Goal: Task Accomplishment & Management: Manage account settings

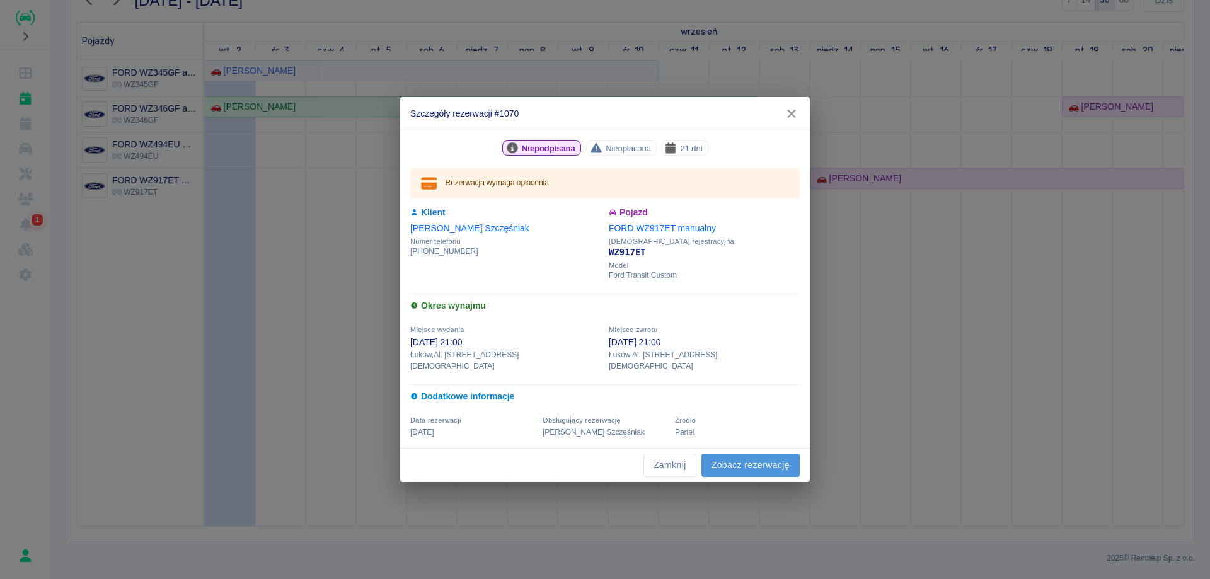
click at [747, 454] on link "Zobacz rezerwację" at bounding box center [750, 465] width 98 height 23
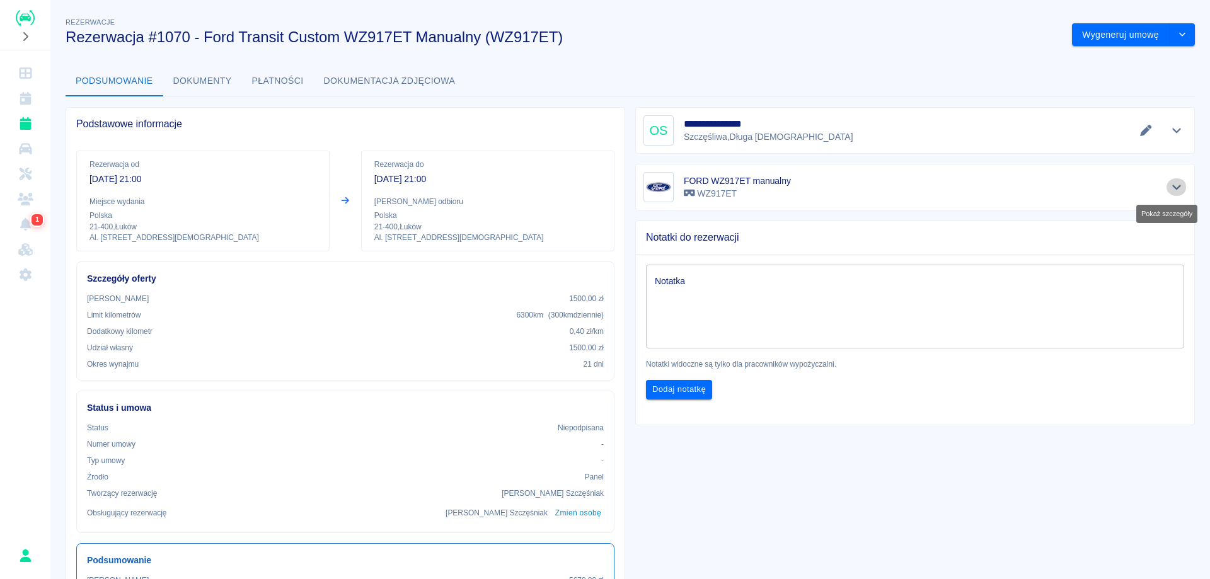
click at [1166, 181] on button "Pokaż szczegóły" at bounding box center [1176, 187] width 21 height 18
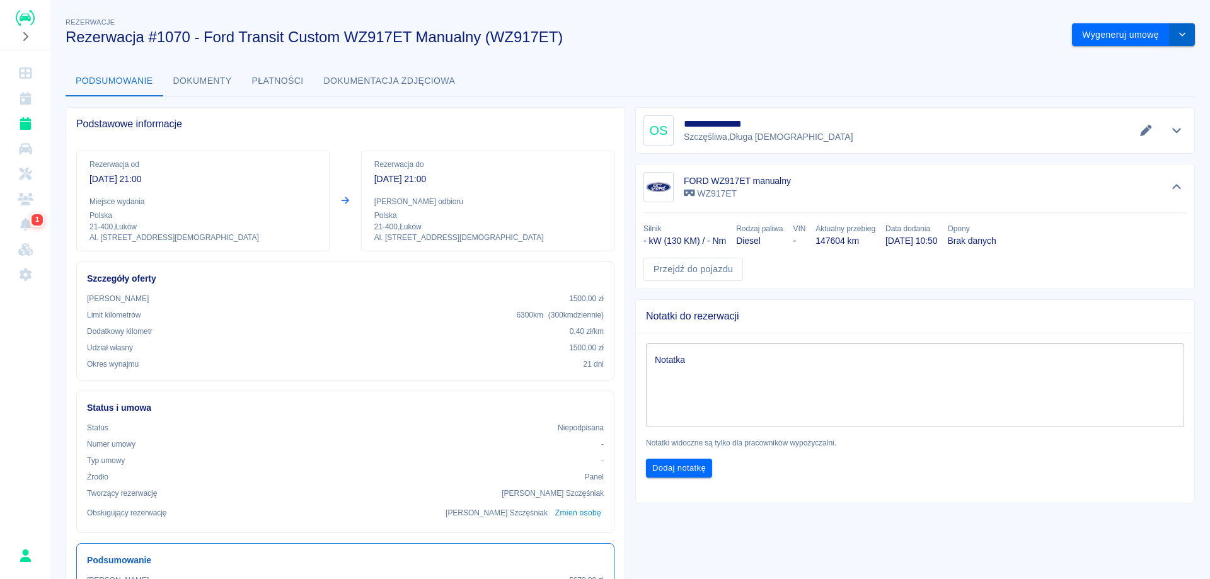
click at [1169, 37] on button "drop-down" at bounding box center [1181, 34] width 25 height 23
click at [1107, 66] on li "Modyfikuj rezerwację" at bounding box center [1124, 61] width 102 height 21
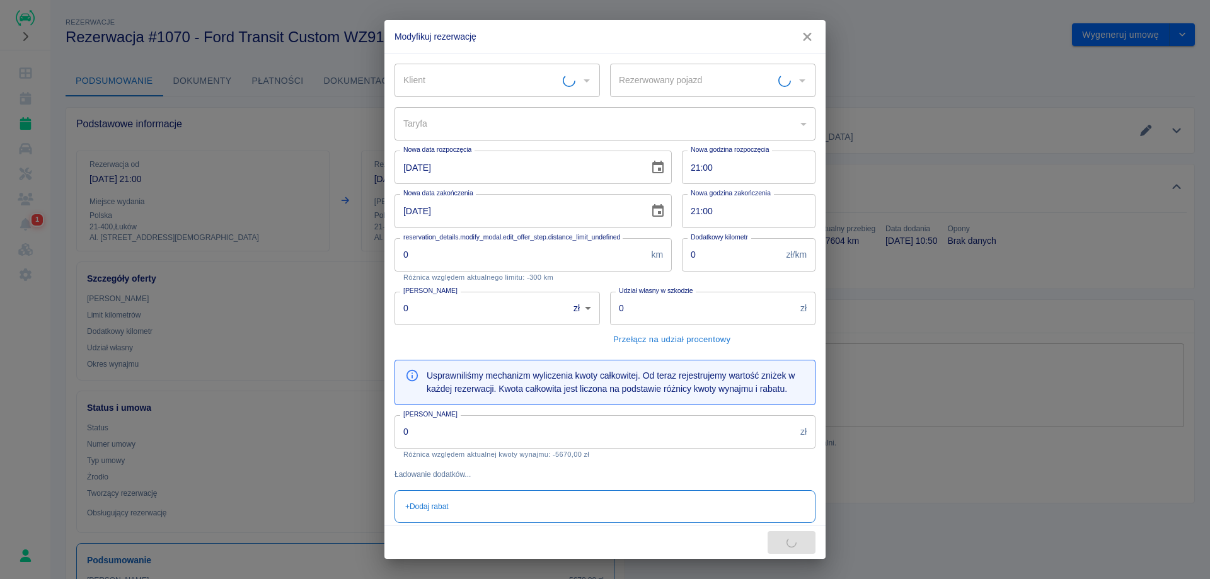
type input "[PERSON_NAME]"
type input "FORD WZ917ET manualny - WZ917ET"
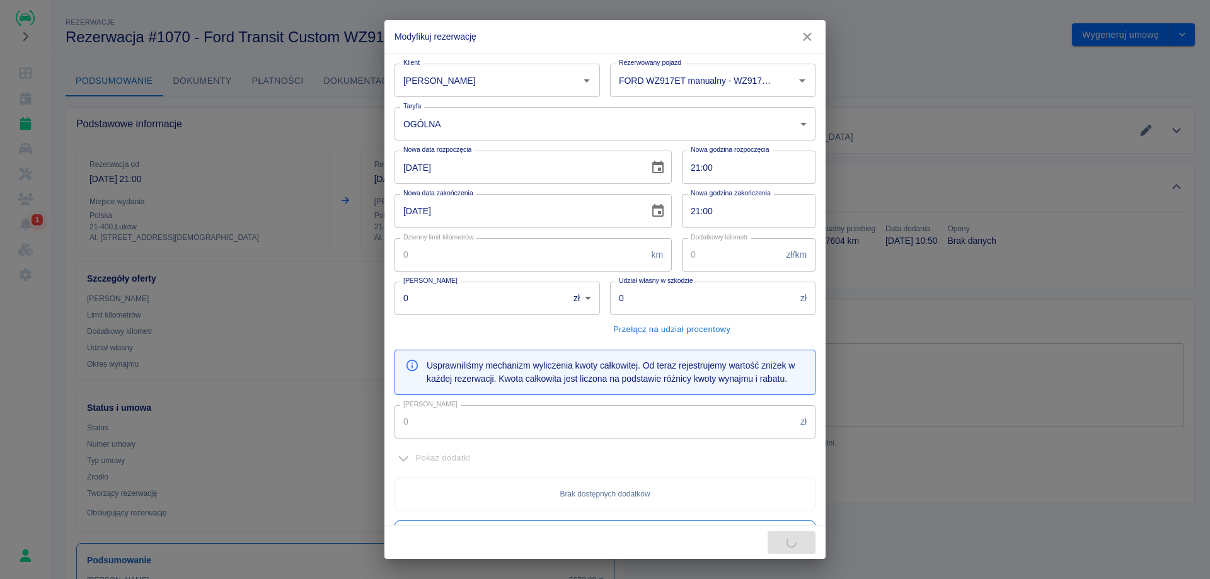
type input "300"
type input "0.4"
type input "1500"
type input "5670"
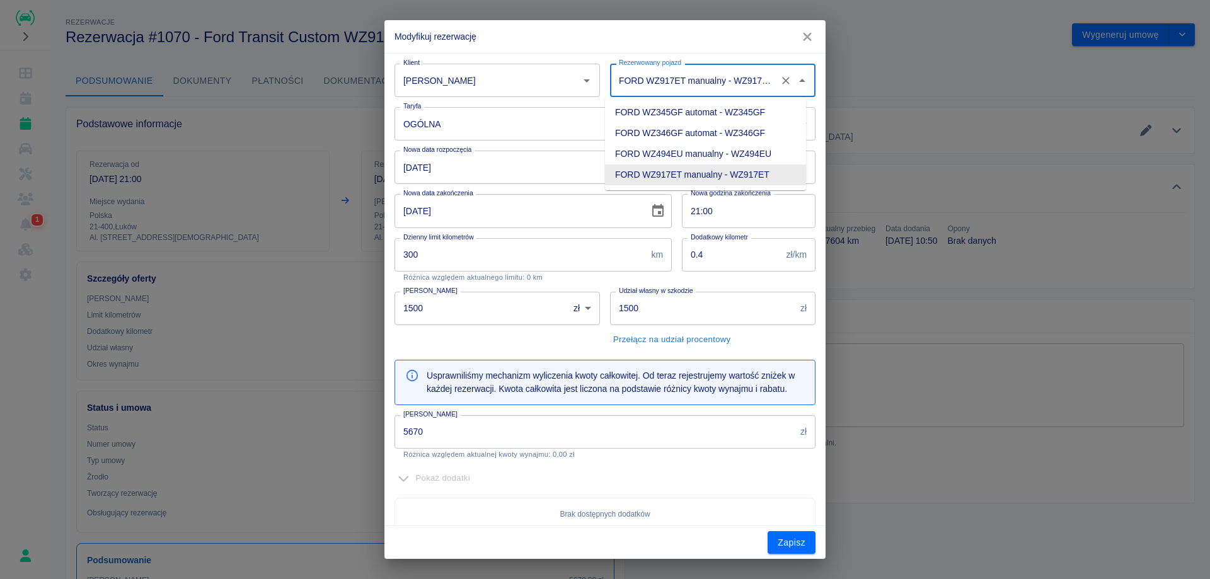
click at [669, 86] on input "FORD WZ917ET manualny - WZ917ET" at bounding box center [695, 80] width 159 height 22
click at [684, 156] on li "FORD WZ494EU manualny - WZ494EU" at bounding box center [705, 154] width 201 height 21
type input "FORD WZ494EU manualny - WZ494EU"
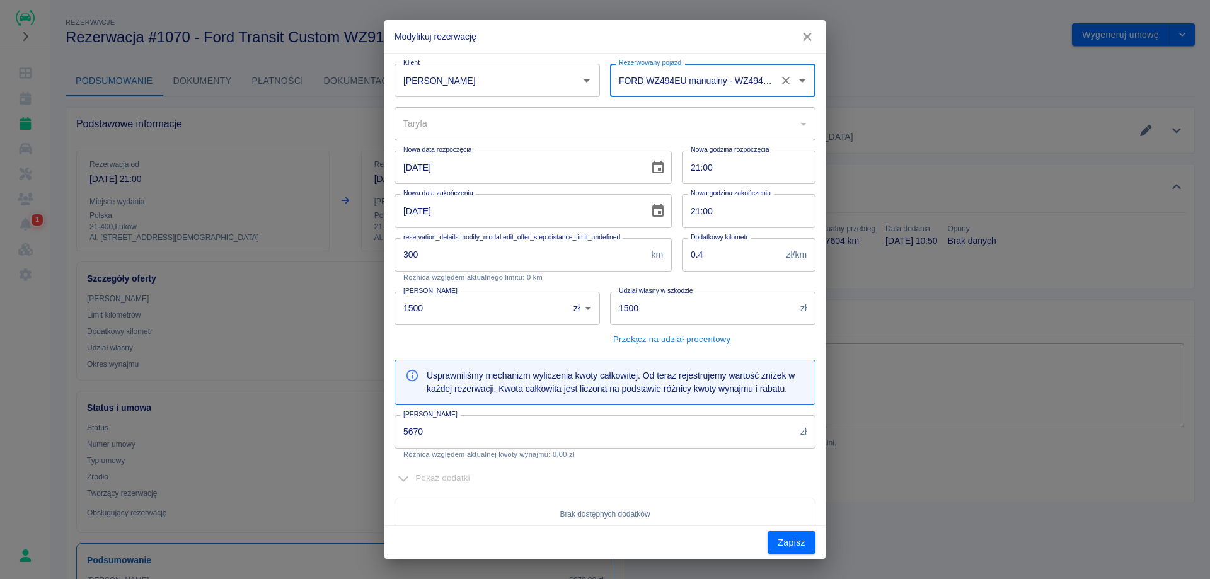
type input "4f451e88-8602-411b-9c22-f64853b68bcf"
click at [795, 541] on button "Zapisz" at bounding box center [791, 542] width 48 height 23
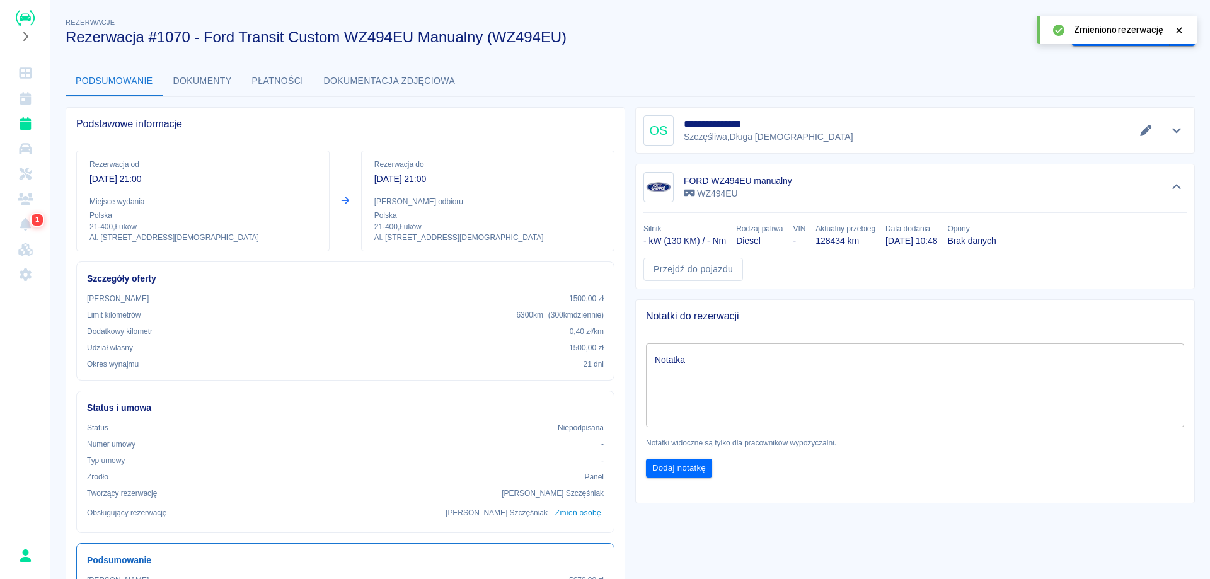
click at [25, 92] on icon "Kalendarz" at bounding box center [26, 98] width 16 height 13
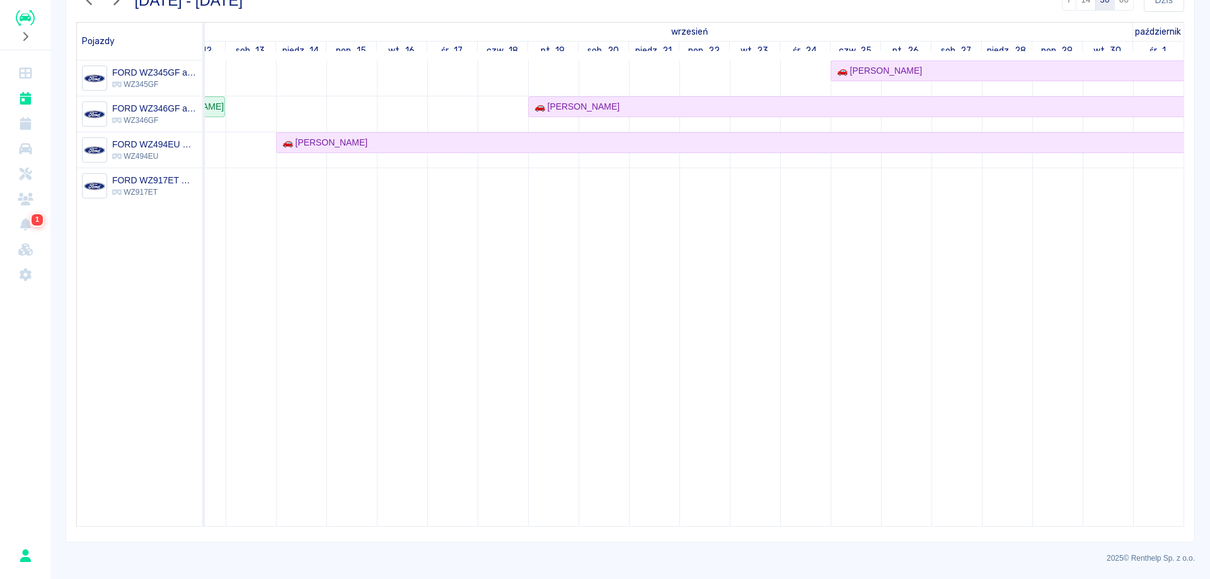
scroll to position [20, 0]
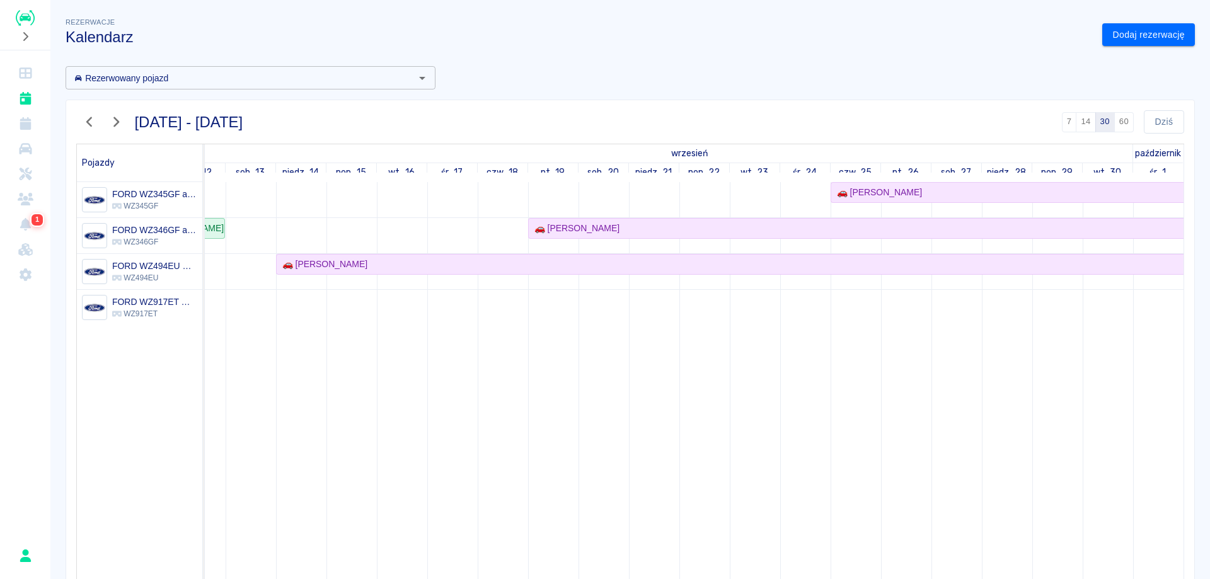
click at [119, 117] on icon "button" at bounding box center [116, 121] width 16 height 13
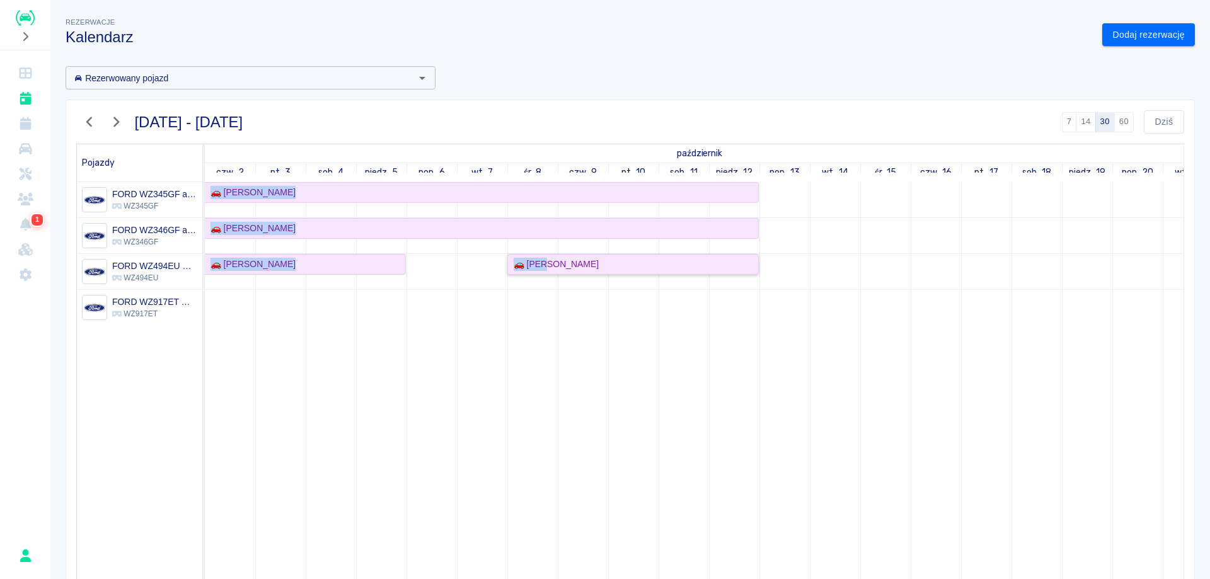
drag, startPoint x: 549, startPoint y: 268, endPoint x: 548, endPoint y: 318, distance: 49.8
click at [548, 318] on div "🚗 [PERSON_NAME] 🚗 [PERSON_NAME] 🚗 [PERSON_NAME] 🚗 [PERSON_NAME]" at bounding box center [961, 415] width 1512 height 466
click at [564, 370] on td at bounding box center [583, 415] width 50 height 466
click at [631, 262] on div "🚗 [PERSON_NAME]" at bounding box center [632, 264] width 249 height 13
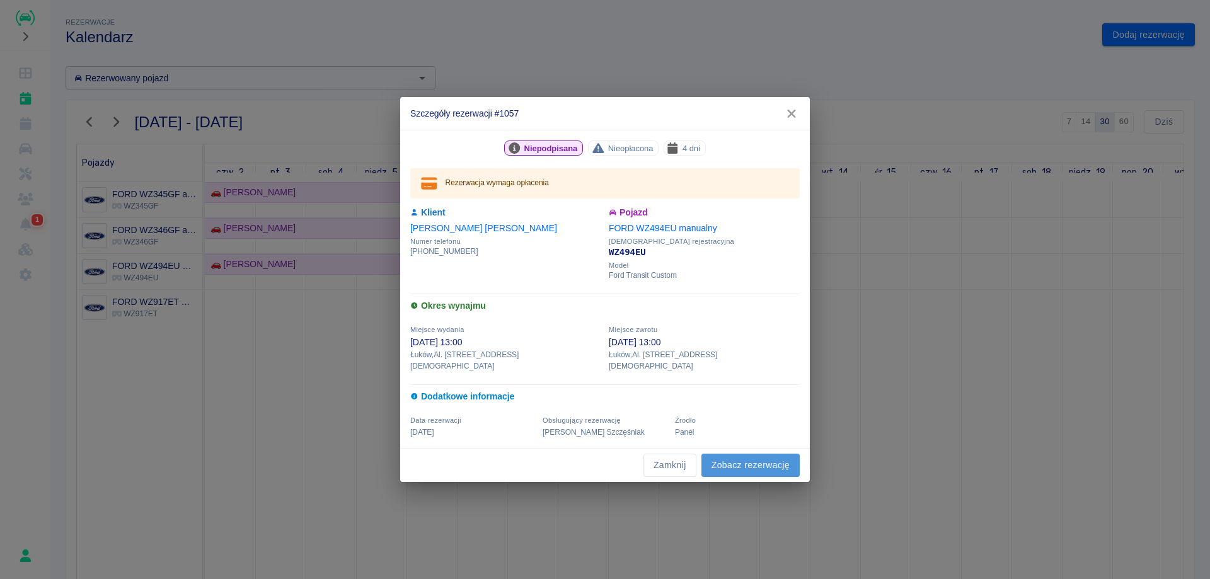
click at [751, 461] on link "Zobacz rezerwację" at bounding box center [750, 465] width 98 height 23
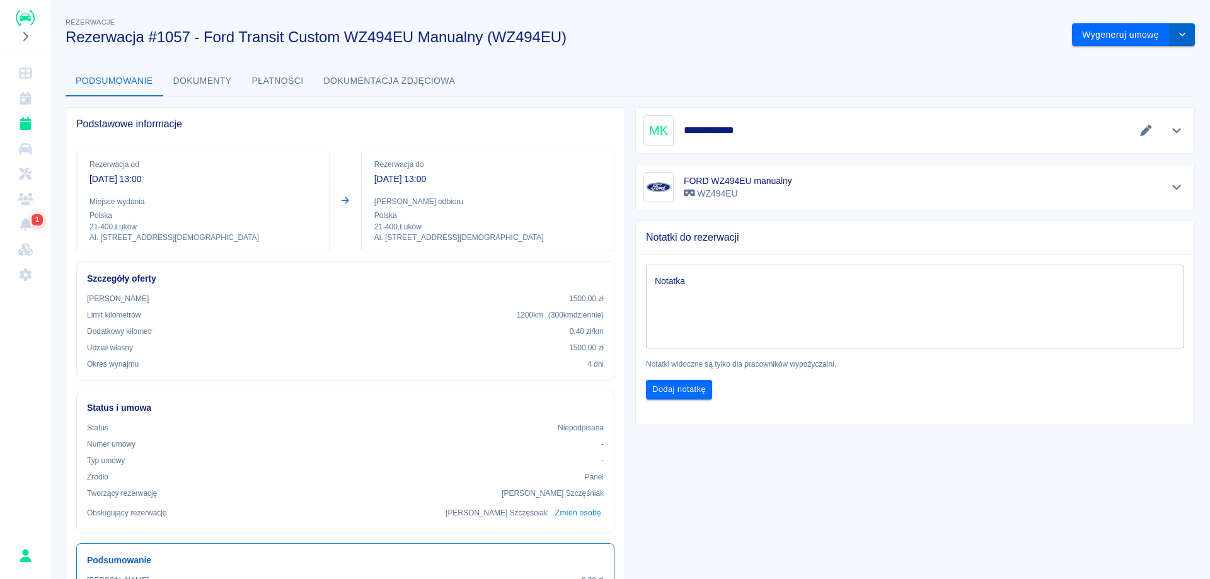
click at [1178, 39] on button "drop-down" at bounding box center [1181, 34] width 25 height 23
click at [1130, 64] on li "Modyfikuj rezerwację" at bounding box center [1124, 61] width 102 height 21
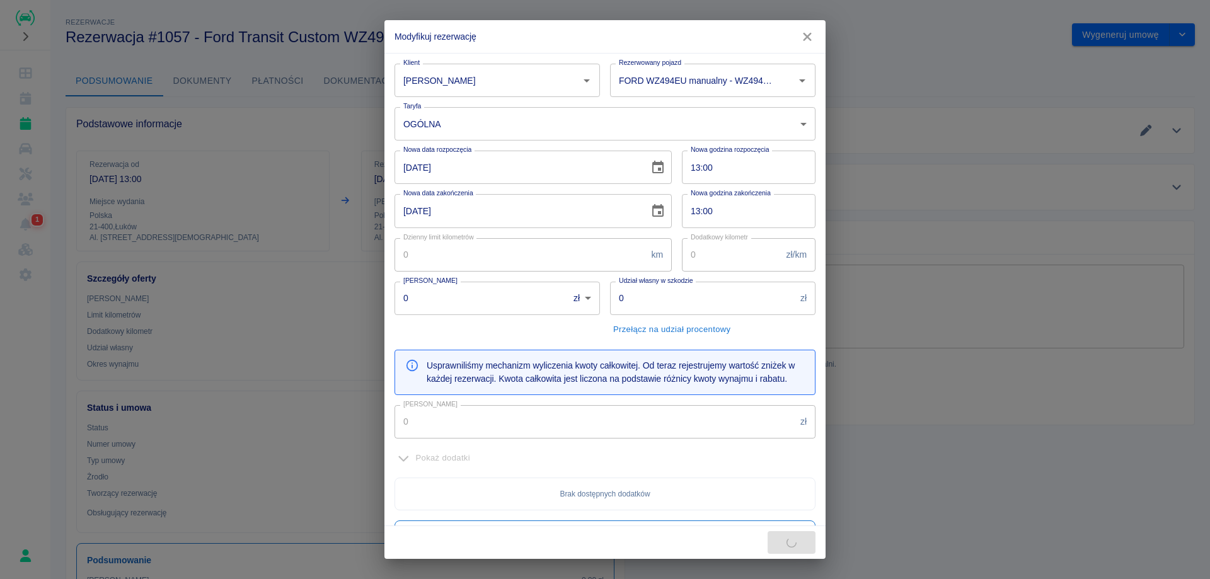
type input "300"
type input "0.4"
type input "1500"
type input "1080"
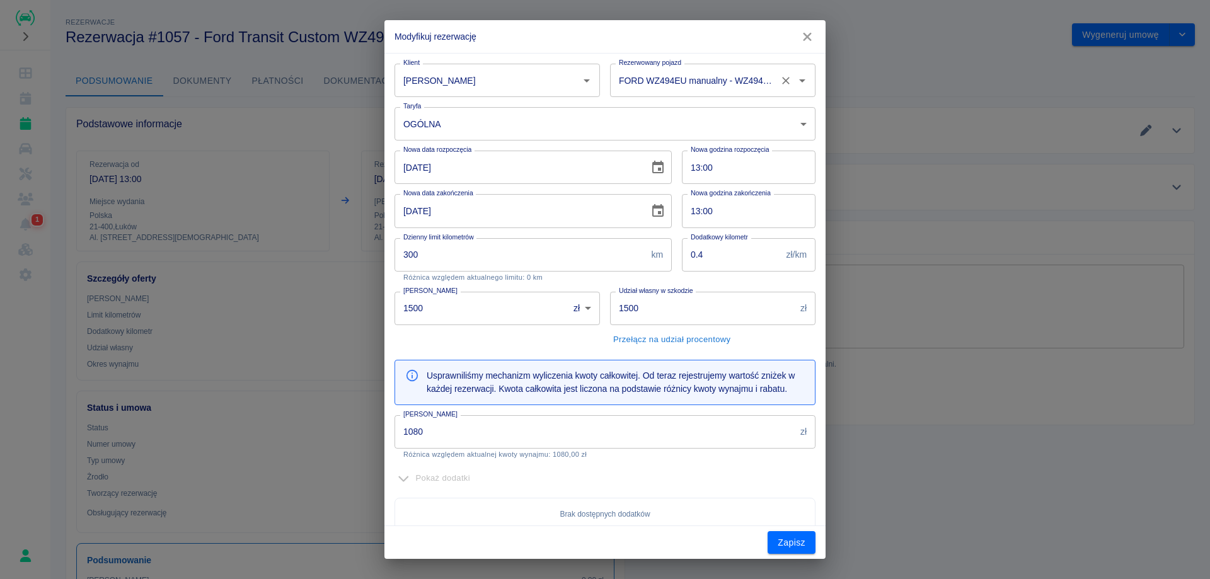
click at [664, 79] on input "FORD WZ494EU manualny - WZ494EU" at bounding box center [695, 80] width 159 height 22
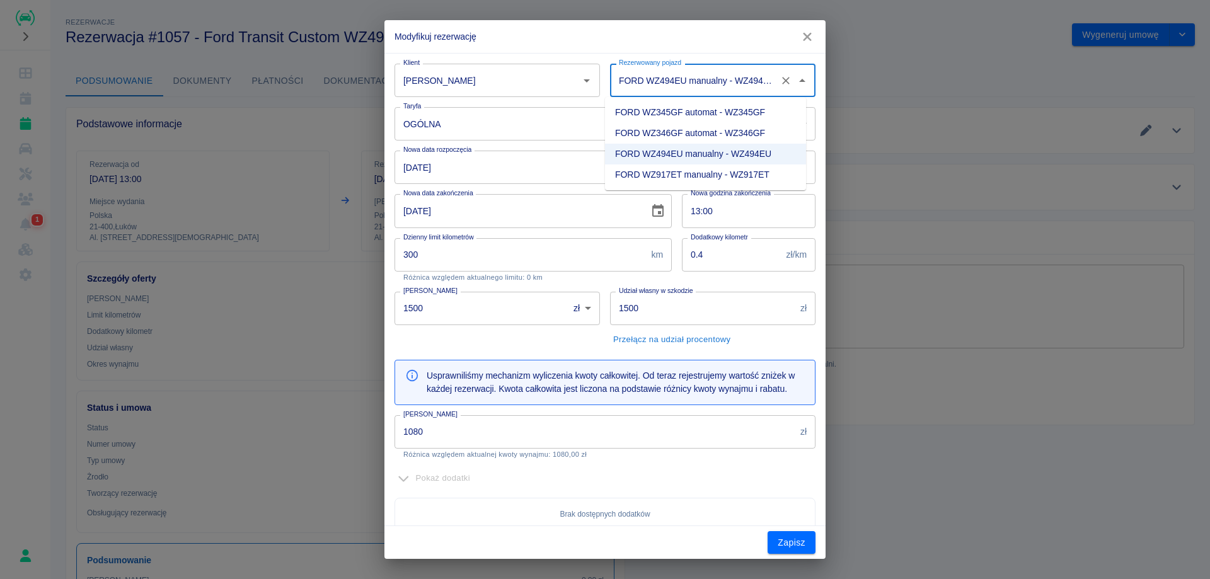
click at [671, 173] on li "FORD WZ917ET manualny - WZ917ET" at bounding box center [705, 174] width 201 height 21
type input "FORD WZ917ET manualny - WZ917ET"
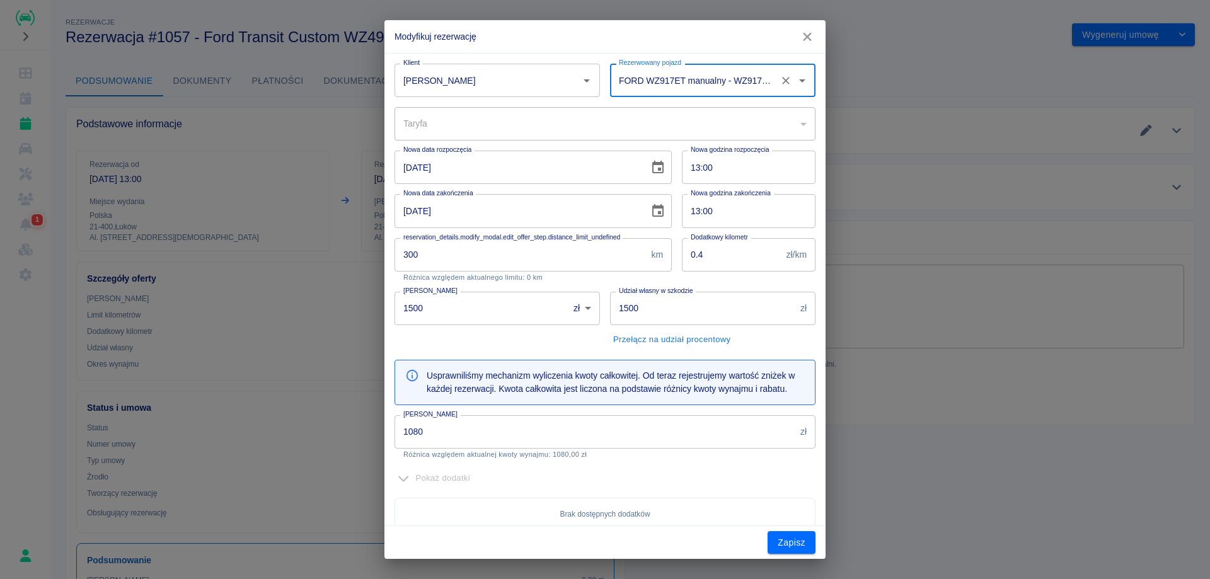
type input "74e74bd5-197e-455c-80b4-31183a41d2b0"
click at [792, 549] on button "Zapisz" at bounding box center [791, 542] width 48 height 23
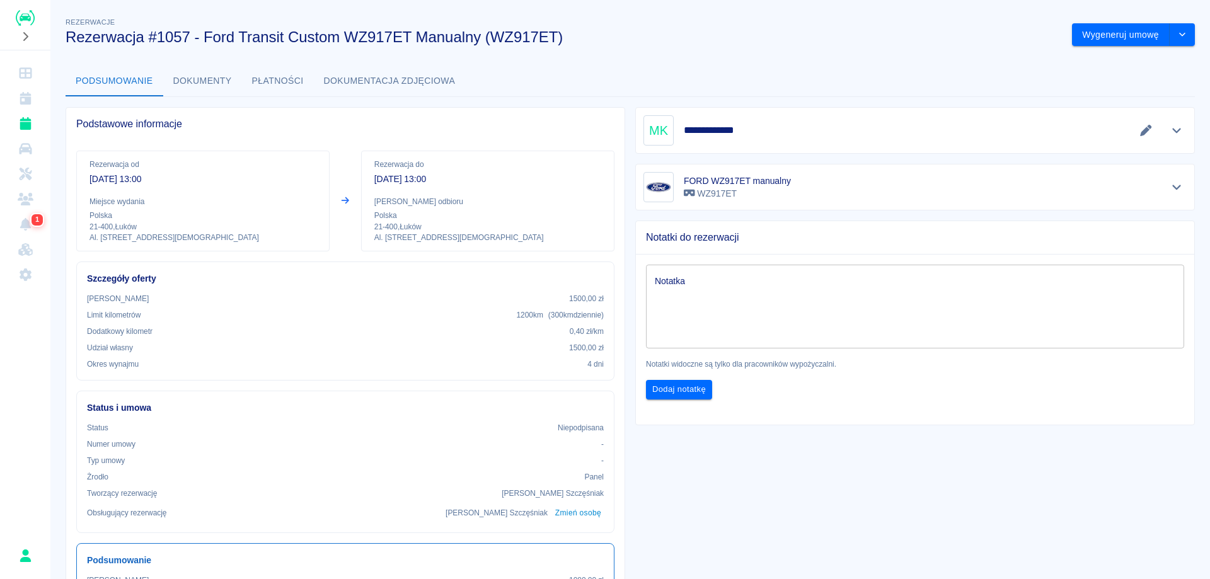
click at [30, 93] on icon "Kalendarz" at bounding box center [26, 98] width 16 height 13
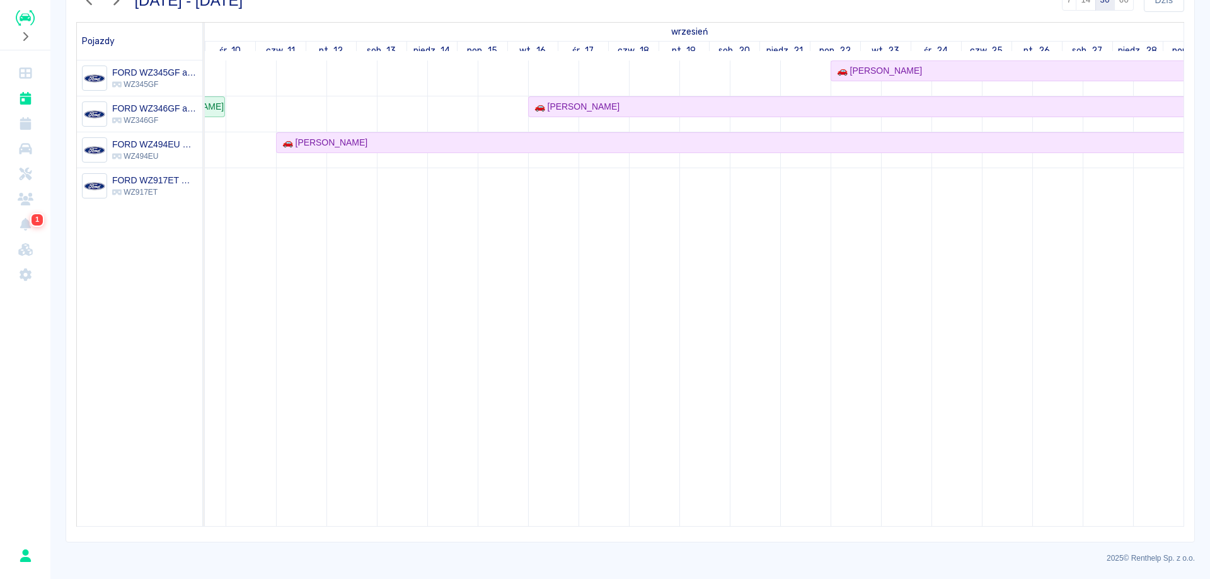
scroll to position [0, 543]
click at [25, 101] on icon "Kalendarz" at bounding box center [25, 98] width 11 height 13
click at [679, 517] on td at bounding box center [704, 293] width 50 height 466
click at [110, 9] on button "button" at bounding box center [116, 0] width 26 height 23
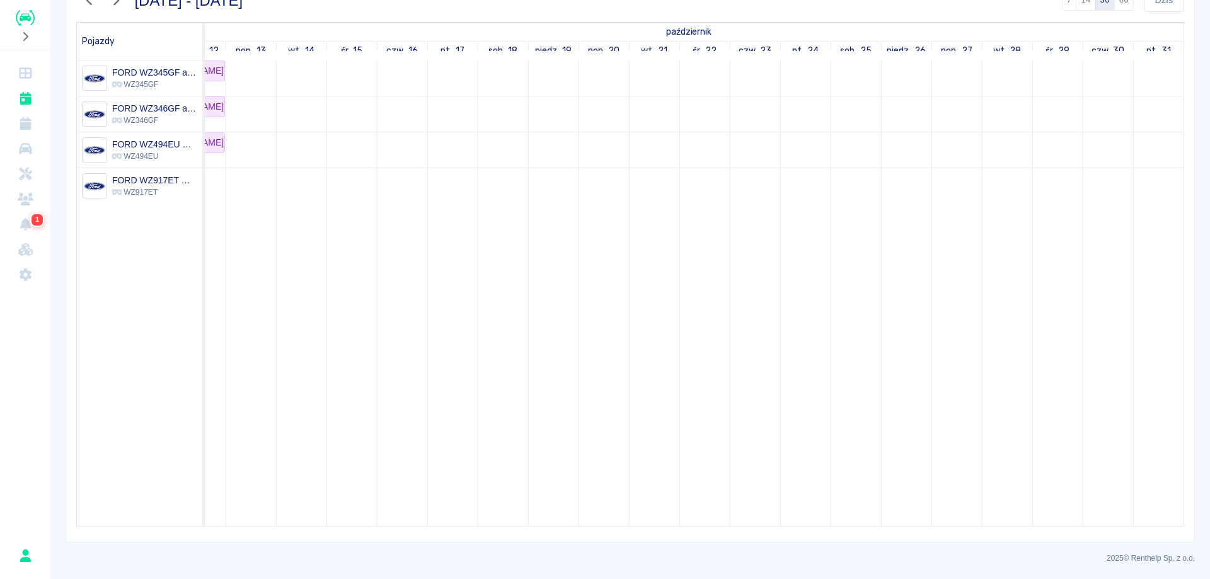
scroll to position [0, 0]
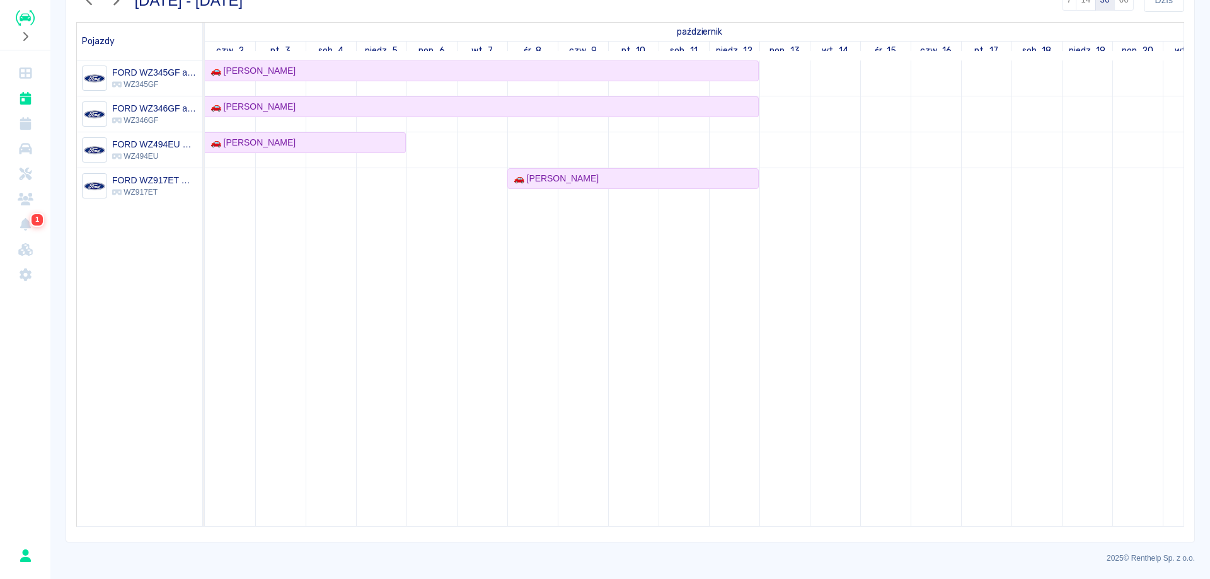
click at [94, 8] on button "button" at bounding box center [89, 0] width 26 height 23
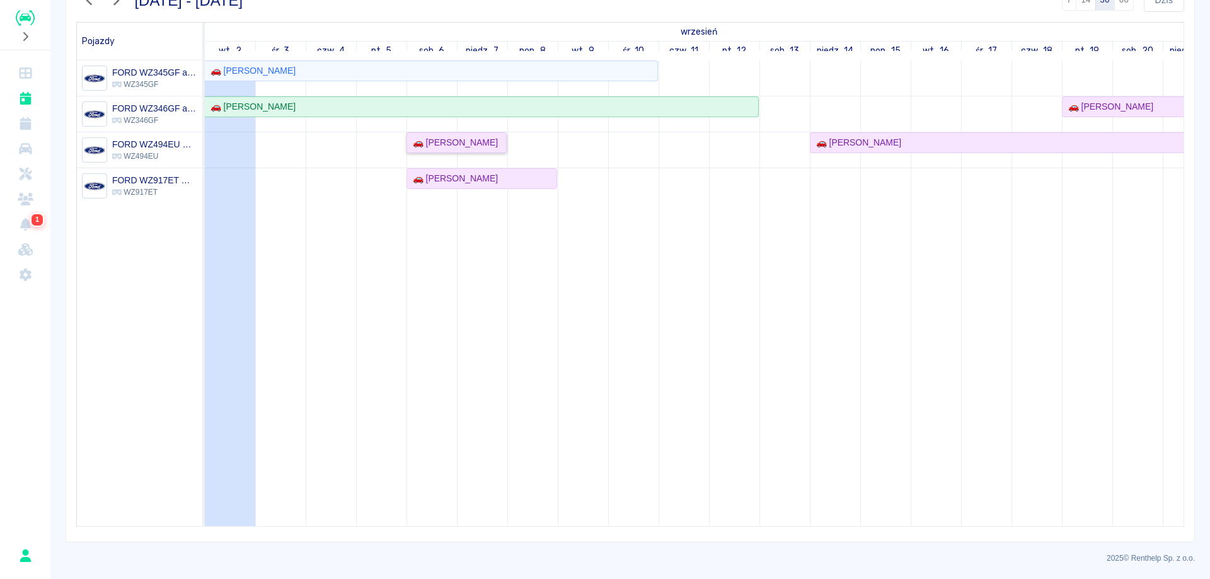
click at [435, 144] on div "🚗 [PERSON_NAME]" at bounding box center [453, 142] width 90 height 13
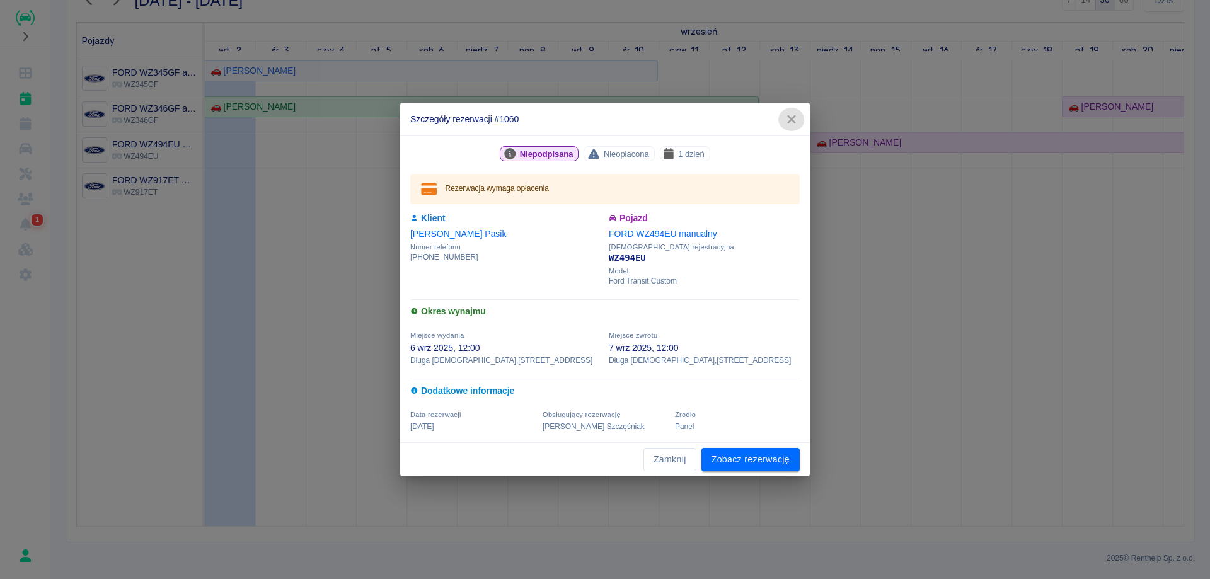
click at [790, 125] on icon "button" at bounding box center [791, 119] width 16 height 13
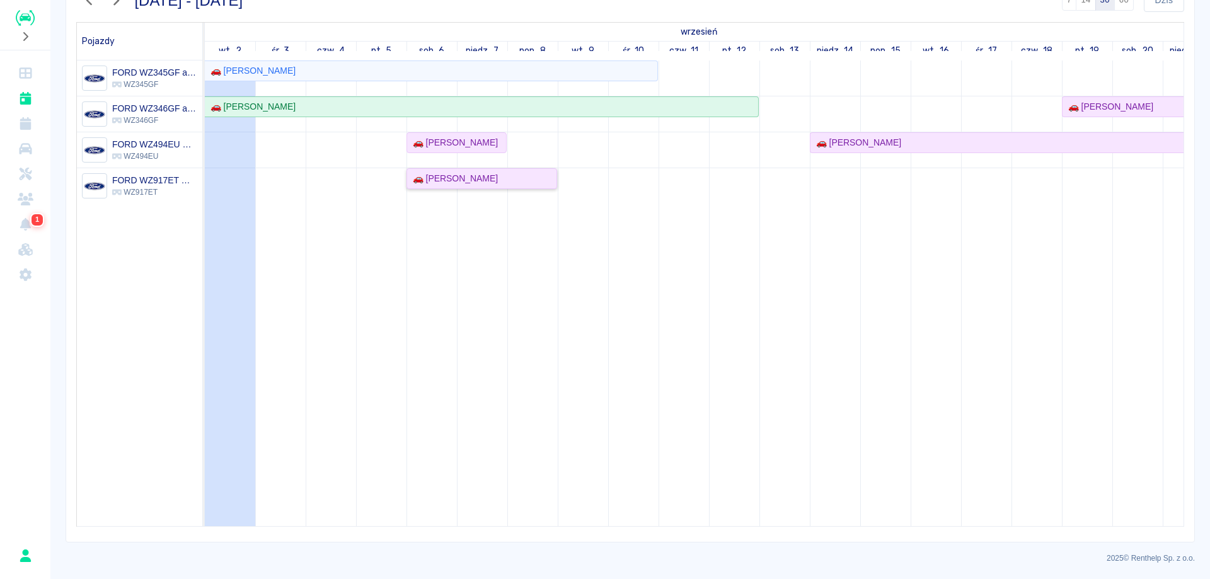
click at [491, 181] on div "🚗 [PERSON_NAME]" at bounding box center [453, 178] width 90 height 13
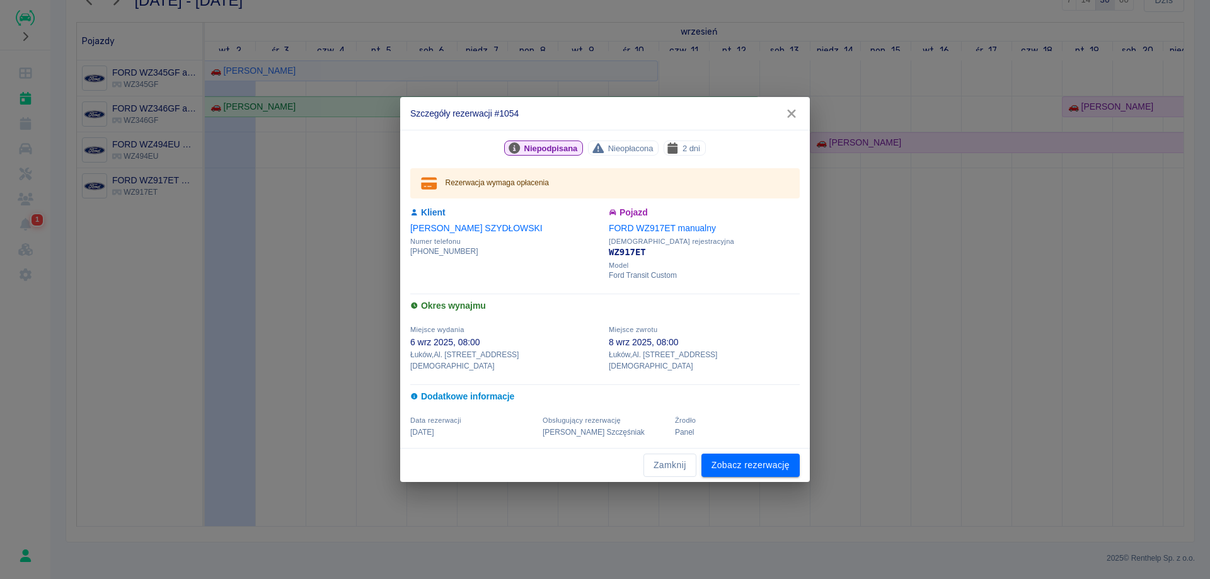
click at [791, 112] on button "button" at bounding box center [791, 113] width 26 height 23
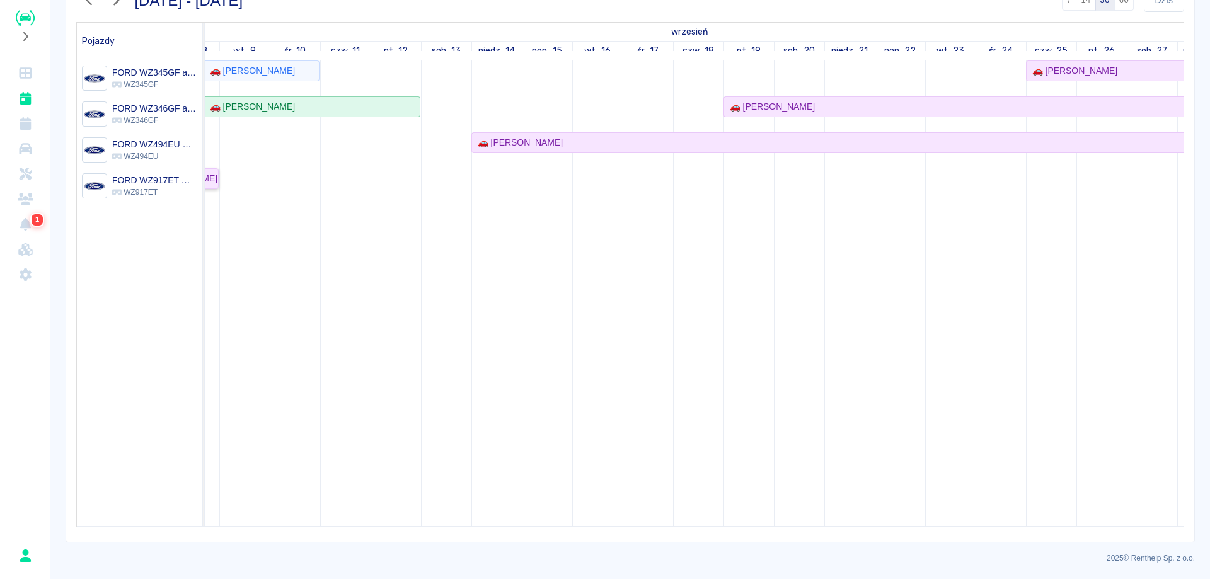
scroll to position [0, 442]
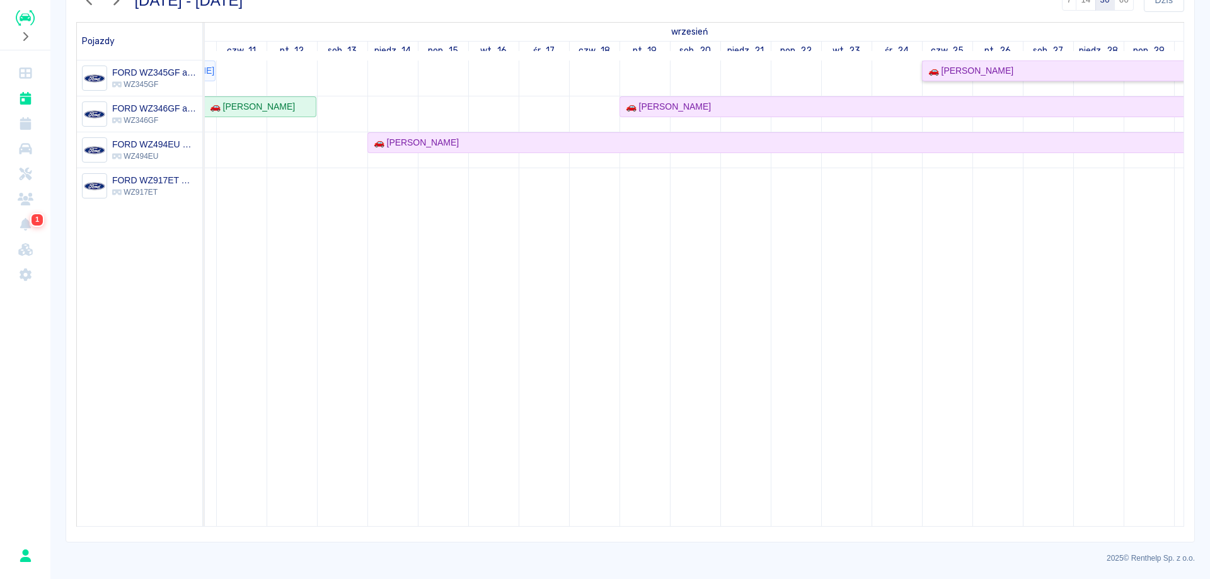
click at [953, 66] on div "🚗 [PERSON_NAME]" at bounding box center [968, 70] width 90 height 13
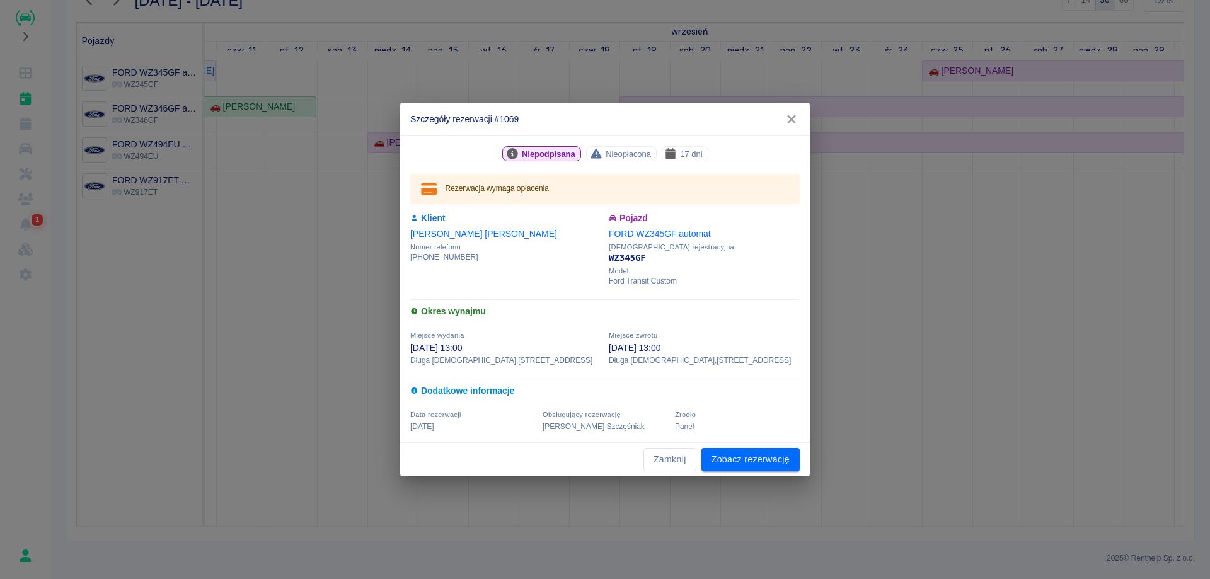
click at [798, 124] on icon "button" at bounding box center [791, 119] width 16 height 13
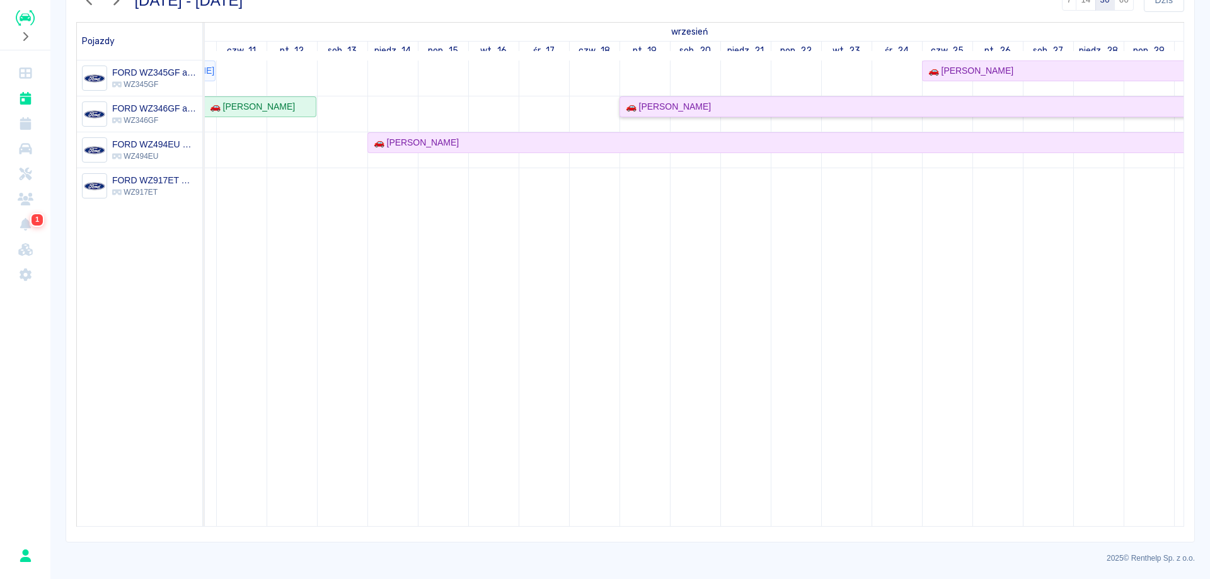
click at [775, 109] on div "🚗 [PERSON_NAME]" at bounding box center [947, 106] width 653 height 13
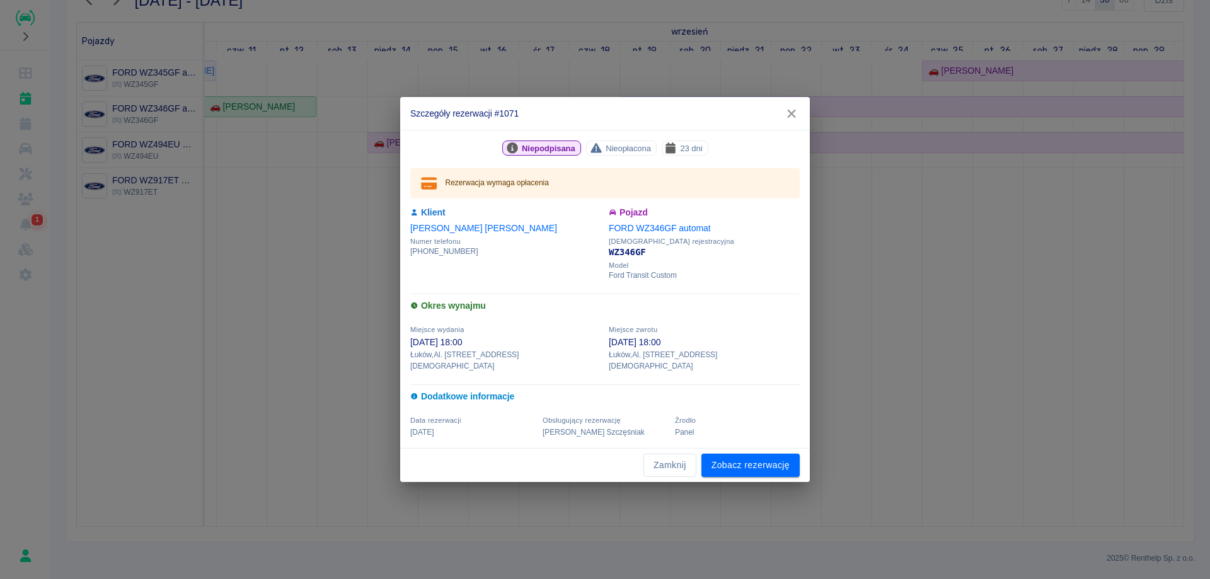
click at [793, 118] on icon "button" at bounding box center [791, 114] width 8 height 8
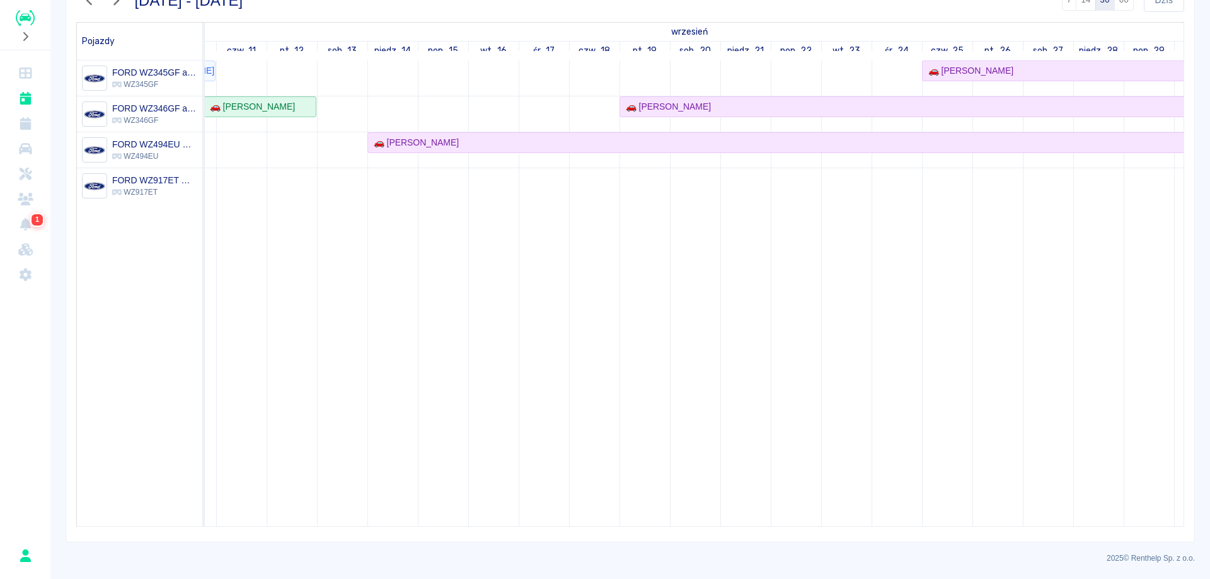
drag, startPoint x: 824, startPoint y: 516, endPoint x: 602, endPoint y: 512, distance: 221.2
click at [602, 512] on tr at bounding box center [518, 293] width 1512 height 466
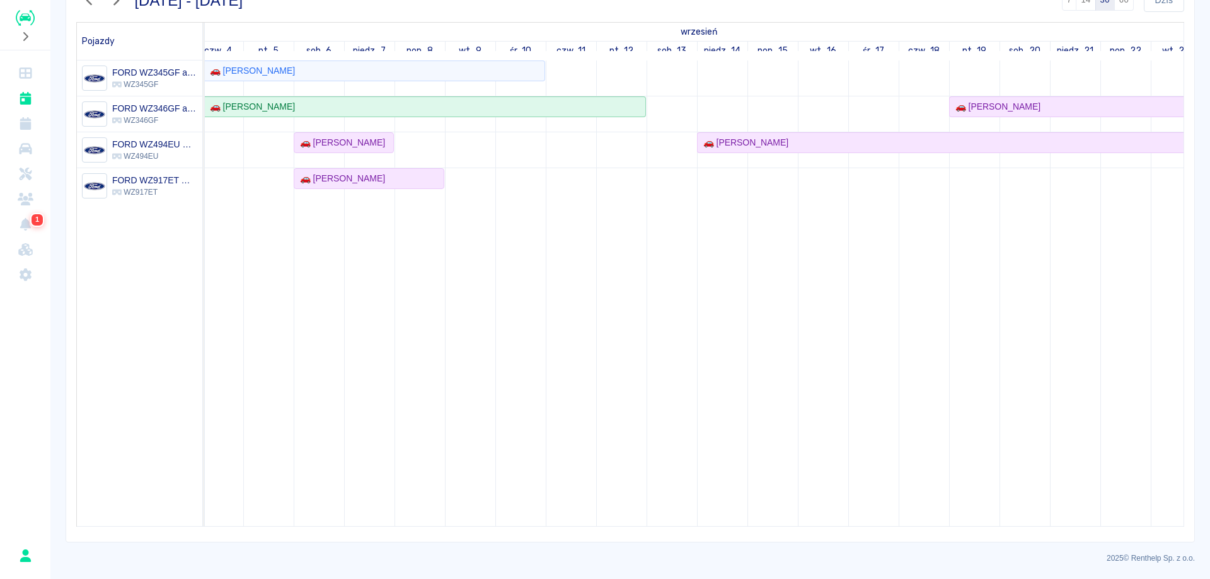
scroll to position [0, 241]
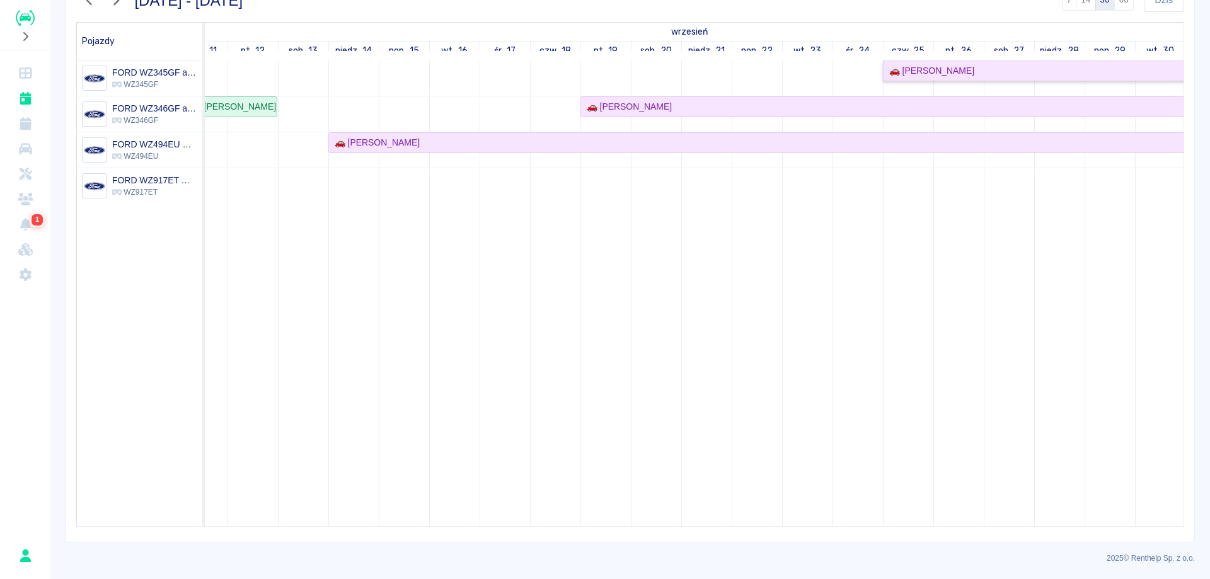
click at [958, 74] on div "🚗 [PERSON_NAME]" at bounding box center [929, 70] width 90 height 13
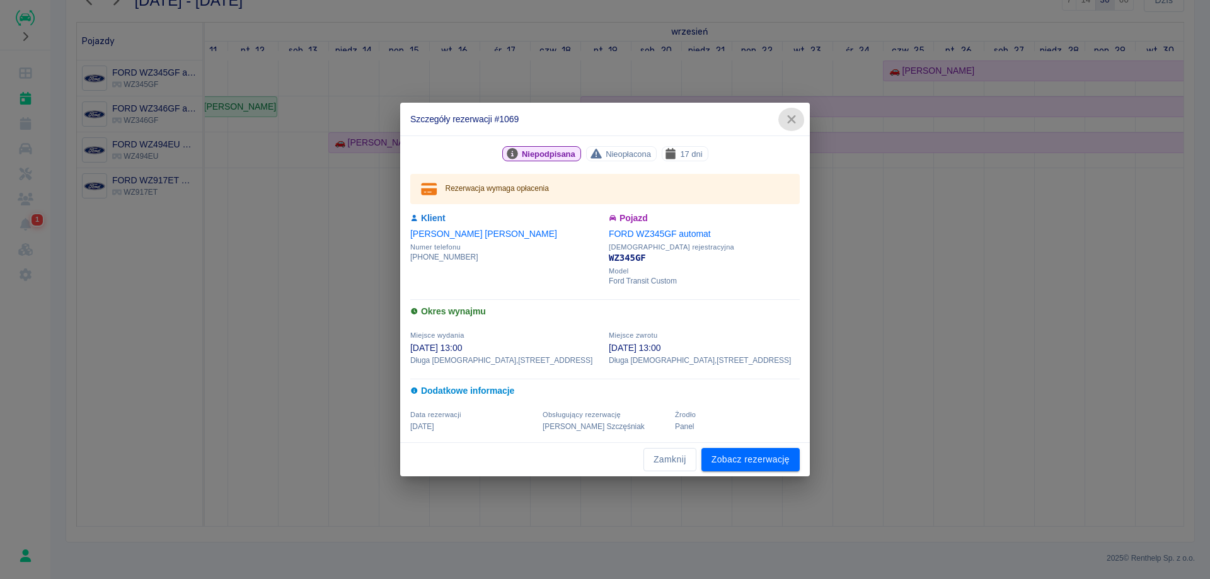
click at [794, 117] on icon "button" at bounding box center [791, 119] width 8 height 8
